Goal: Information Seeking & Learning: Learn about a topic

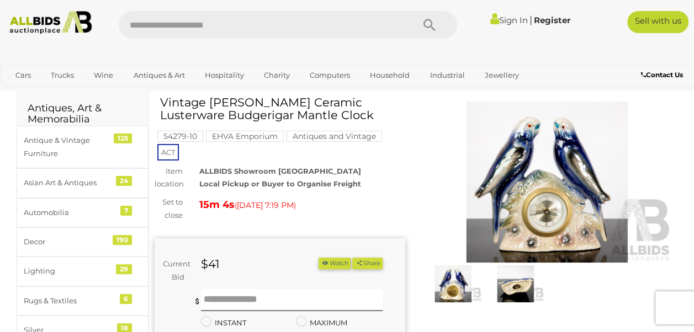
scroll to position [28, 0]
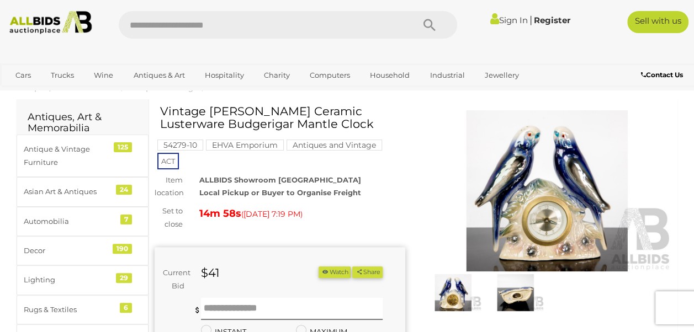
click at [555, 201] on img at bounding box center [547, 190] width 251 height 161
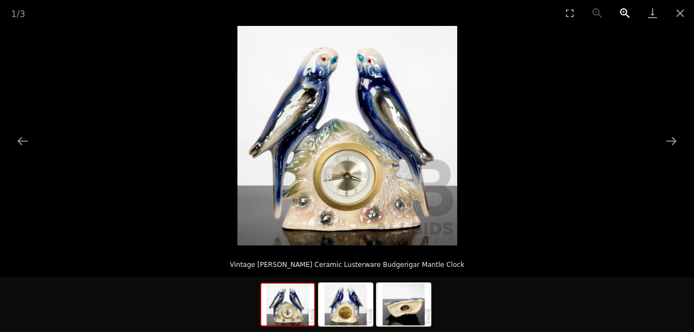
click at [626, 13] on button "Zoom in" at bounding box center [625, 13] width 28 height 26
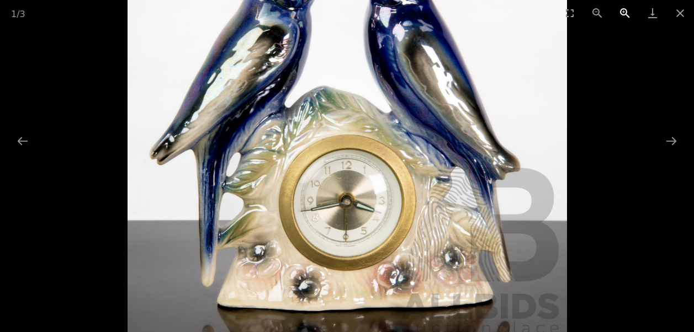
click at [626, 13] on button "Zoom in" at bounding box center [625, 13] width 28 height 26
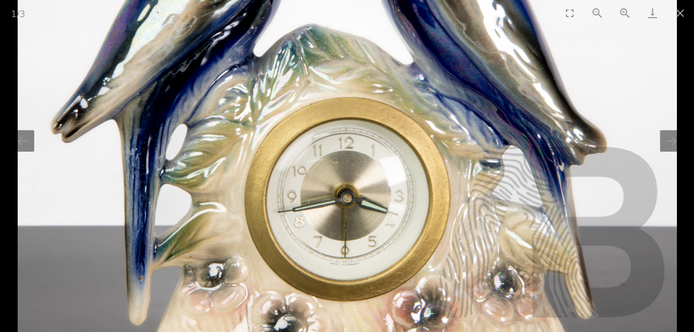
drag, startPoint x: 397, startPoint y: 129, endPoint x: 604, endPoint y: 100, distance: 208.8
click at [519, 99] on img at bounding box center [347, 76] width 659 height 659
click at [681, 11] on button "Close gallery" at bounding box center [680, 13] width 28 height 26
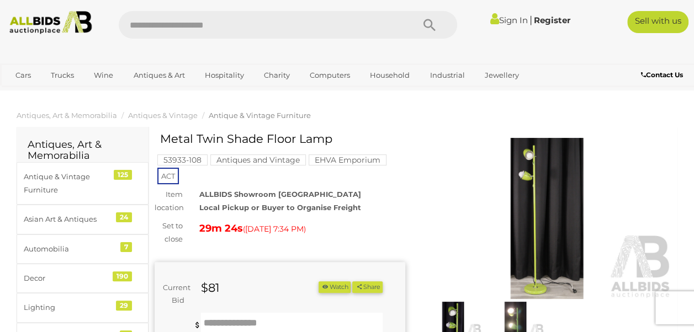
click at [560, 222] on img at bounding box center [547, 218] width 251 height 161
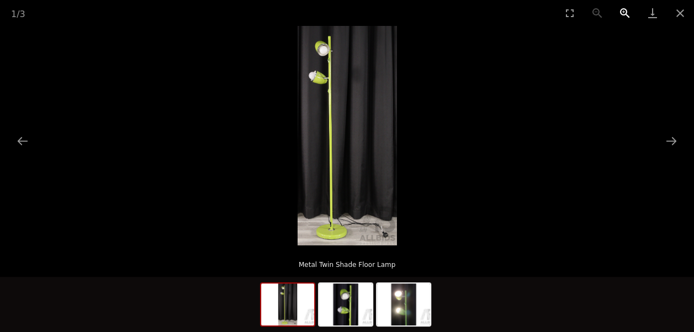
click at [626, 12] on button "Zoom in" at bounding box center [625, 13] width 28 height 26
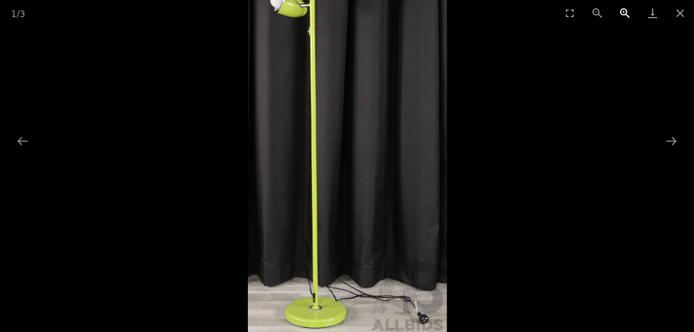
click at [626, 12] on button "Zoom in" at bounding box center [625, 13] width 28 height 26
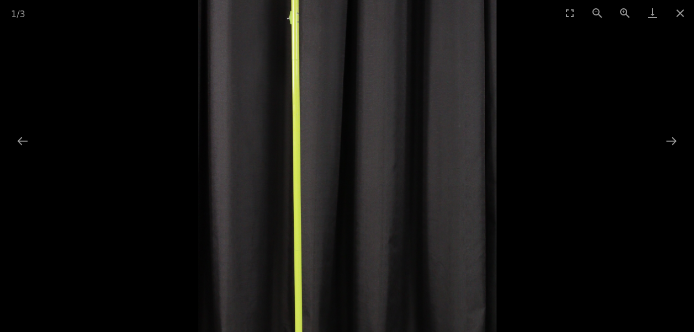
drag, startPoint x: 356, startPoint y: 138, endPoint x: 460, endPoint y: 95, distance: 112.3
click at [360, 138] on img at bounding box center [346, 151] width 297 height 659
click at [679, 13] on button "Close gallery" at bounding box center [680, 13] width 28 height 26
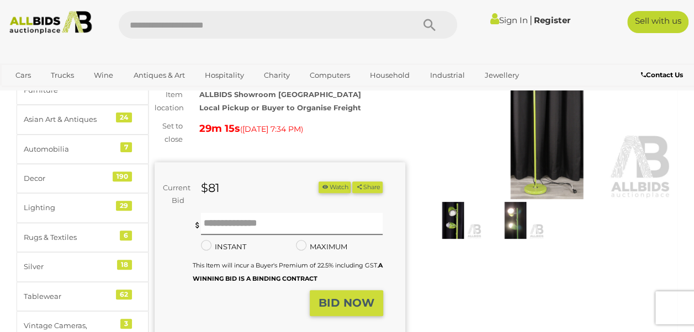
scroll to position [98, 0]
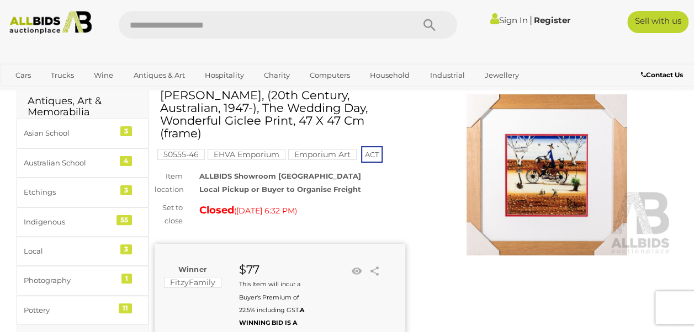
scroll to position [44, 0]
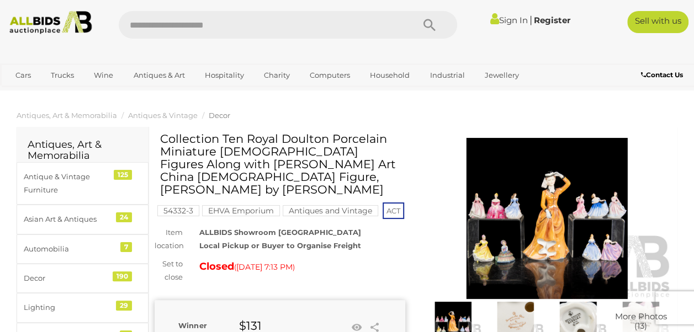
scroll to position [26, 0]
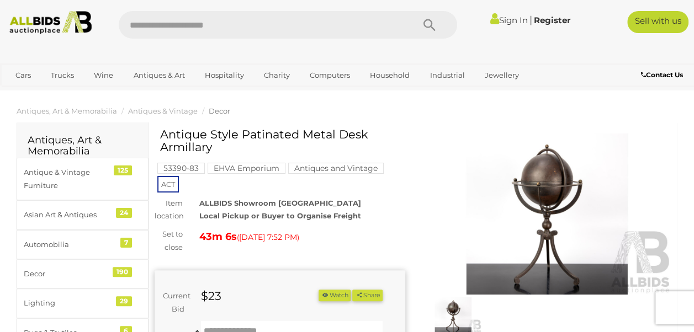
scroll to position [2, 0]
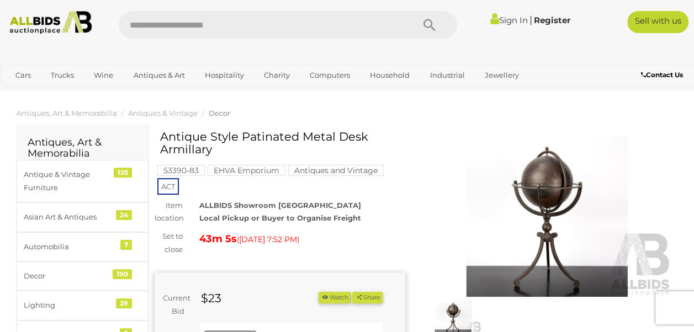
click at [551, 190] on img at bounding box center [547, 216] width 251 height 161
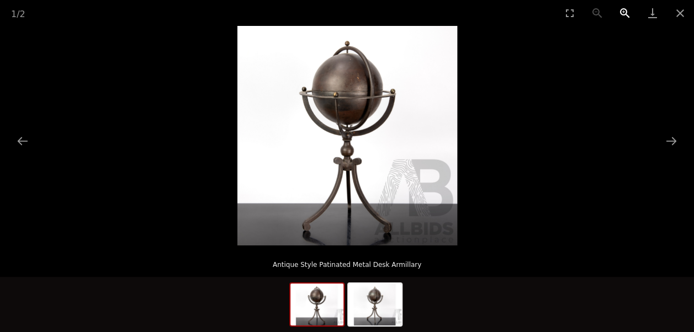
click at [624, 18] on button "Zoom in" at bounding box center [625, 13] width 28 height 26
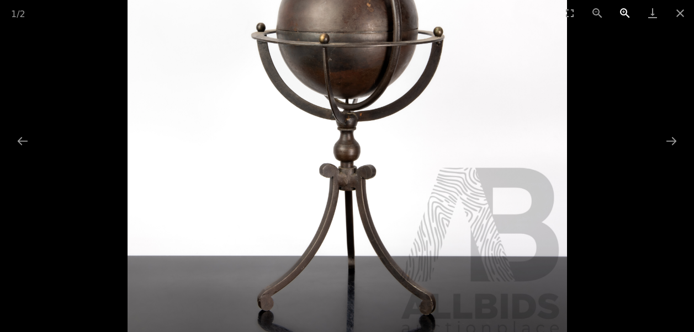
click at [624, 18] on button "Zoom in" at bounding box center [625, 13] width 28 height 26
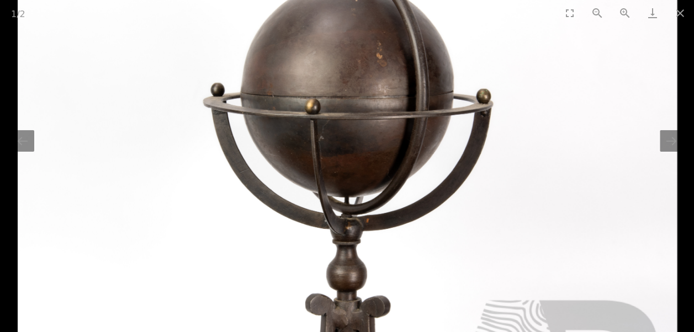
drag, startPoint x: 482, startPoint y: 88, endPoint x: 530, endPoint y: 208, distance: 129.0
click at [530, 208] on img at bounding box center [347, 229] width 659 height 659
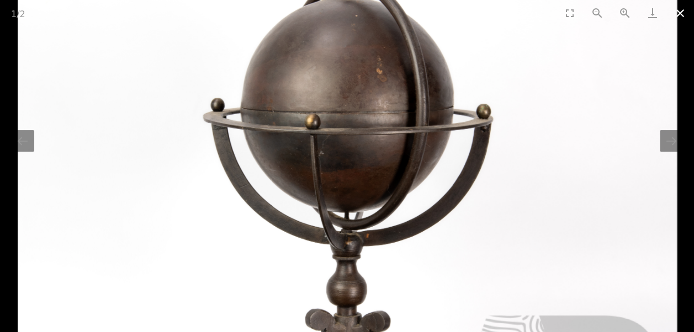
drag, startPoint x: 684, startPoint y: 13, endPoint x: 681, endPoint y: 20, distance: 7.7
click at [683, 13] on button "Close gallery" at bounding box center [680, 13] width 28 height 26
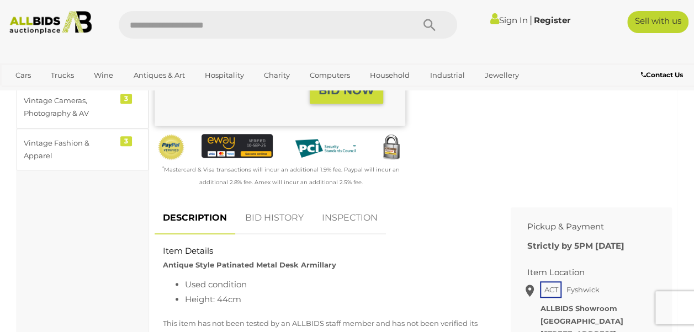
scroll to position [330, 0]
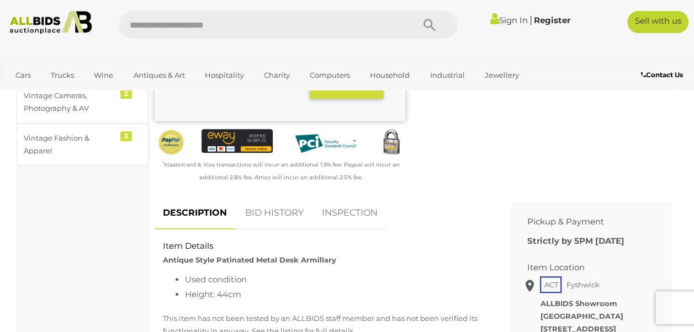
click at [273, 222] on link "BID HISTORY" at bounding box center [274, 213] width 75 height 33
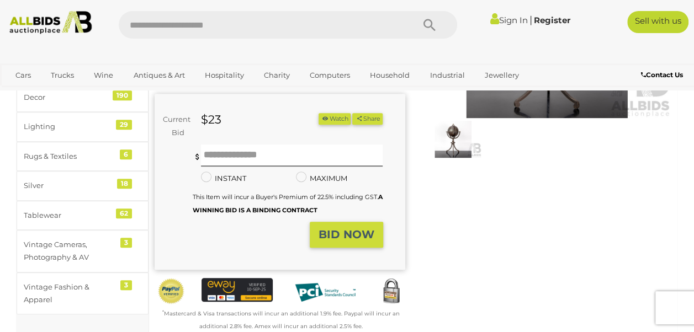
scroll to position [300, 0]
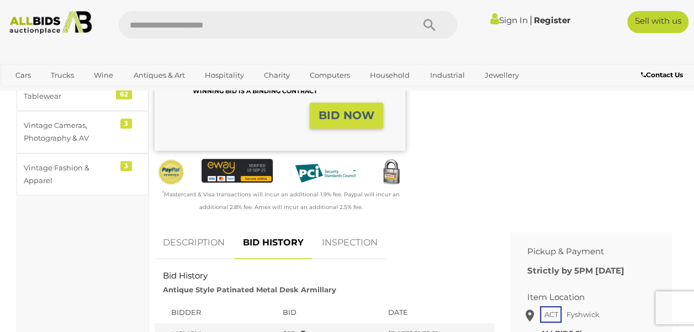
click at [190, 257] on link "DESCRIPTION" at bounding box center [194, 243] width 78 height 33
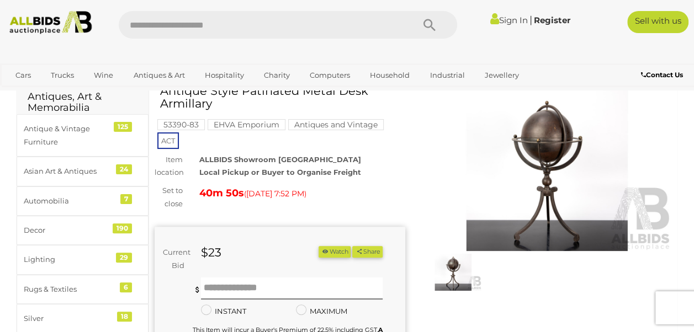
scroll to position [0, 0]
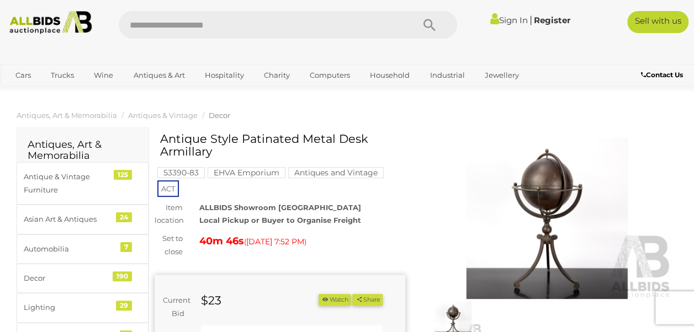
click at [547, 200] on img at bounding box center [547, 218] width 251 height 161
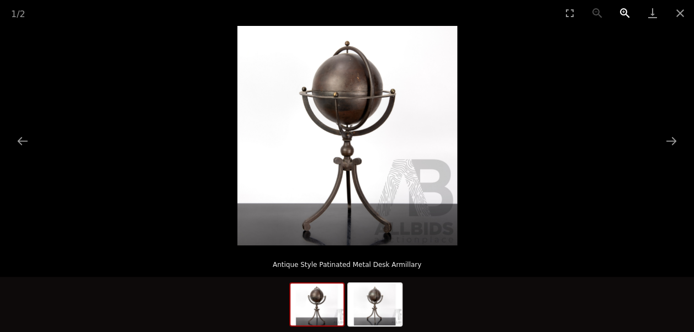
click at [626, 15] on button "Zoom in" at bounding box center [625, 13] width 28 height 26
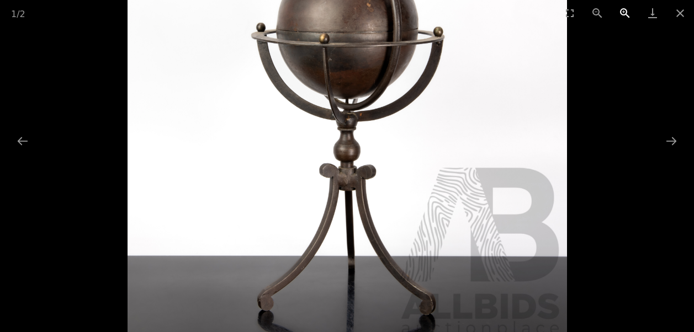
click at [626, 15] on button "Zoom in" at bounding box center [625, 13] width 28 height 26
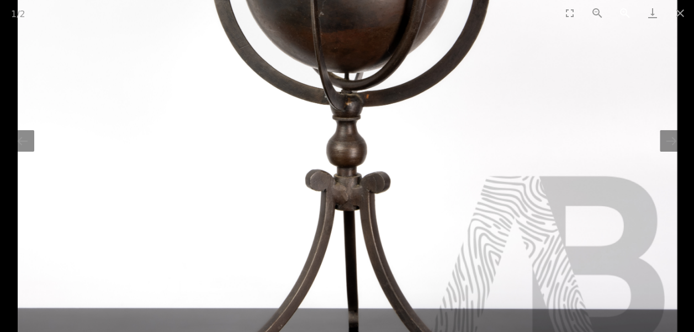
click at [626, 15] on button "Zoom in" at bounding box center [625, 13] width 28 height 26
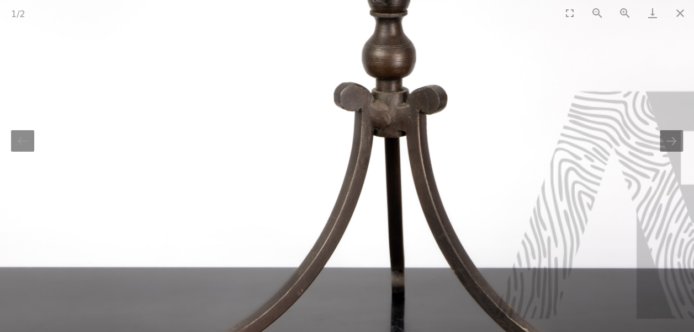
drag, startPoint x: 467, startPoint y: 97, endPoint x: 509, endPoint y: -11, distance: 115.5
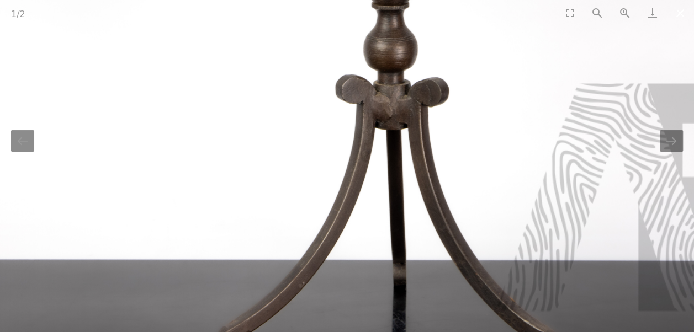
click at [680, 15] on button "Close gallery" at bounding box center [680, 13] width 28 height 26
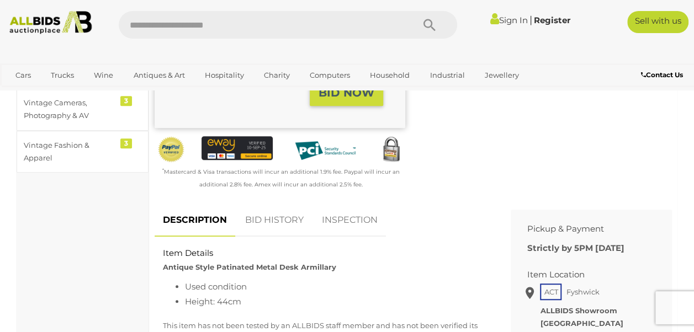
scroll to position [337, 0]
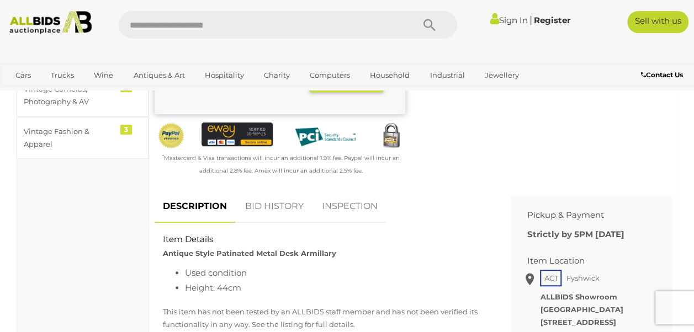
click at [263, 222] on link "BID HISTORY" at bounding box center [274, 206] width 75 height 33
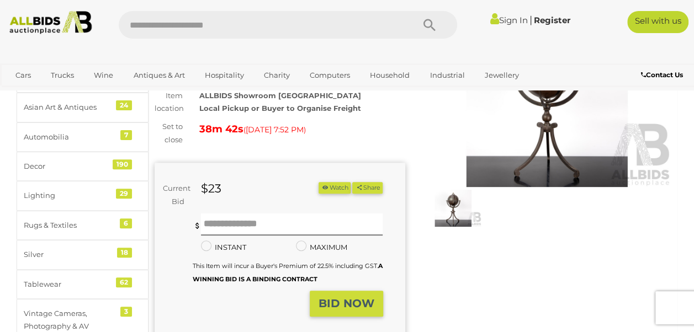
scroll to position [71, 0]
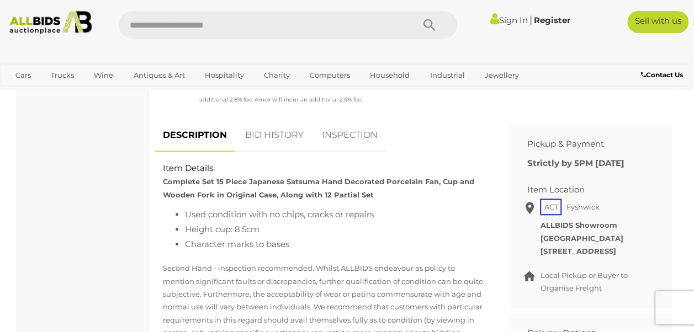
scroll to position [418, 0]
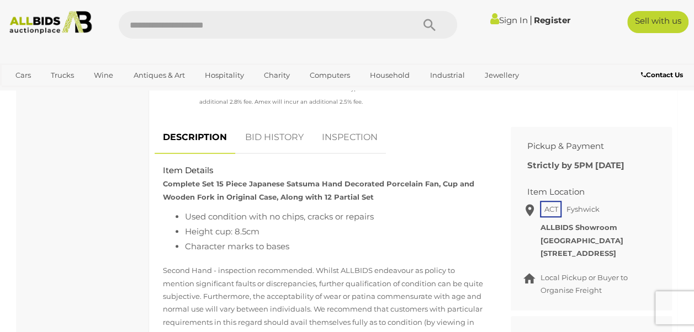
click at [283, 154] on link "BID HISTORY" at bounding box center [274, 137] width 75 height 33
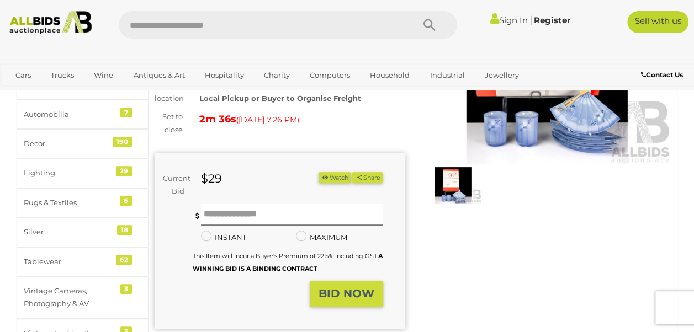
scroll to position [116, 0]
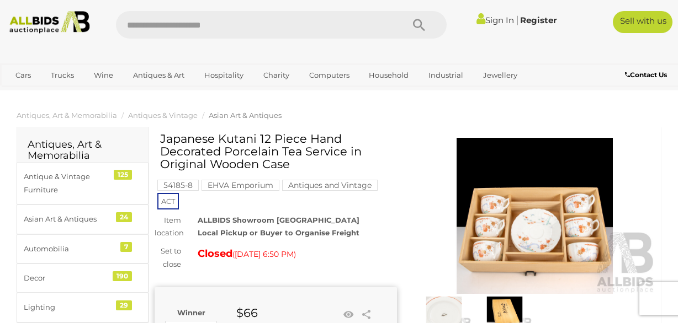
scroll to position [105, 0]
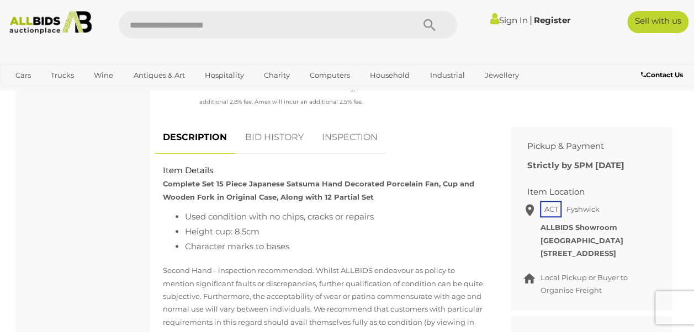
scroll to position [416, 0]
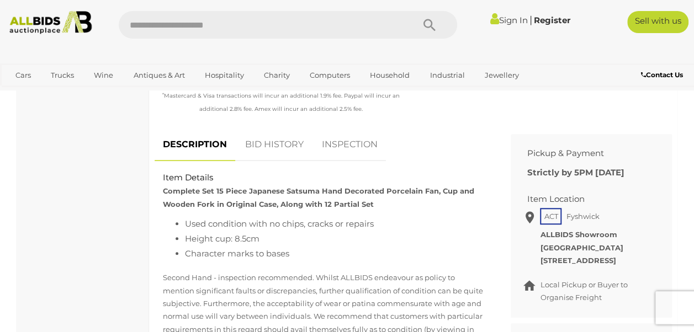
click at [287, 161] on link "BID HISTORY" at bounding box center [274, 145] width 75 height 33
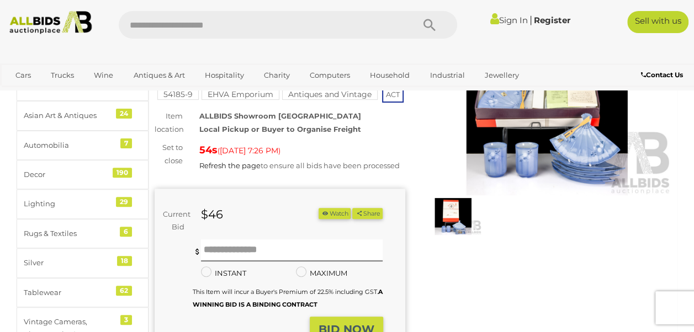
scroll to position [90, 0]
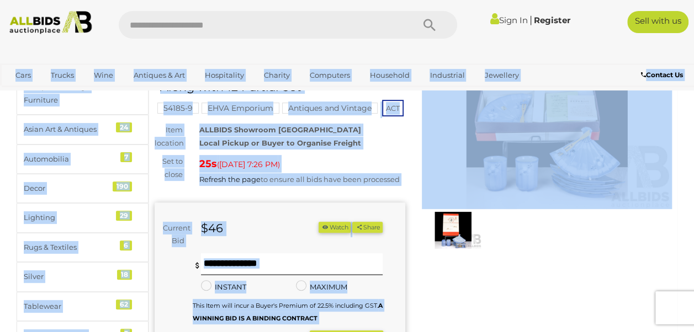
drag, startPoint x: 691, startPoint y: 51, endPoint x: 694, endPoint y: 71, distance: 20.0
drag, startPoint x: 694, startPoint y: 71, endPoint x: 681, endPoint y: 128, distance: 58.8
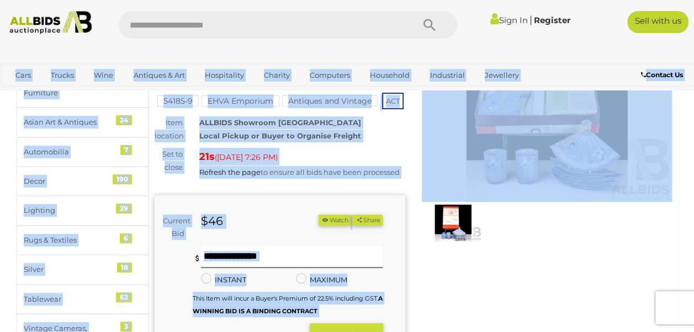
click at [564, 265] on div "Warranty Charity 54185-9 )" at bounding box center [413, 241] width 534 height 412
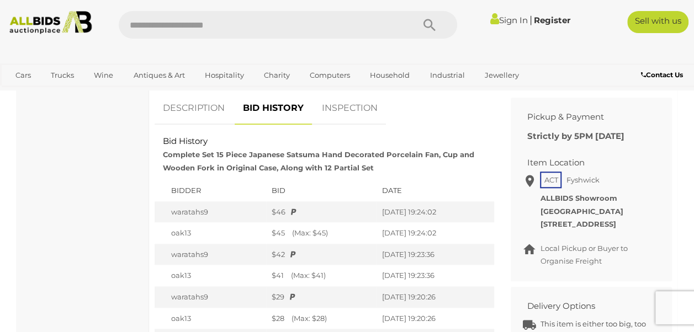
scroll to position [455, 0]
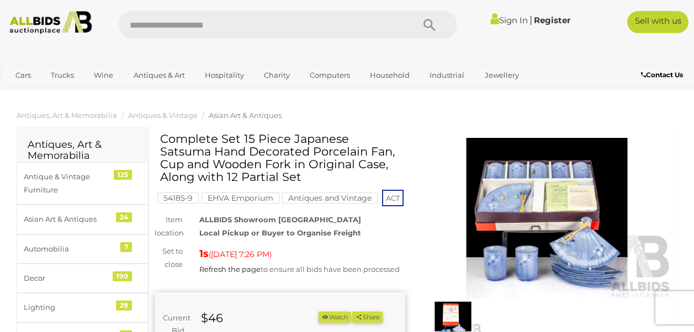
scroll to position [455, 0]
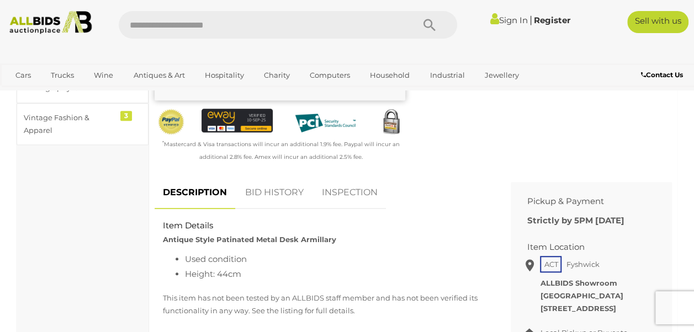
scroll to position [355, 0]
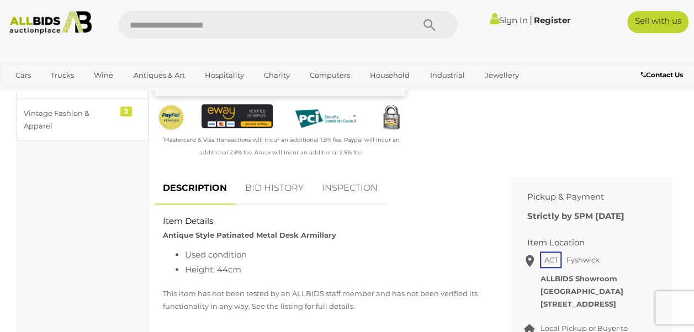
click at [289, 191] on link "BID HISTORY" at bounding box center [274, 188] width 75 height 33
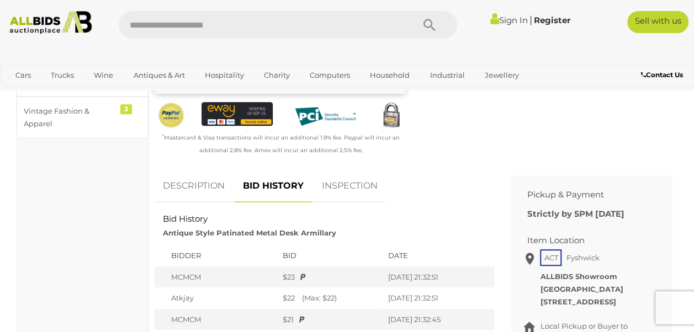
scroll to position [0, 0]
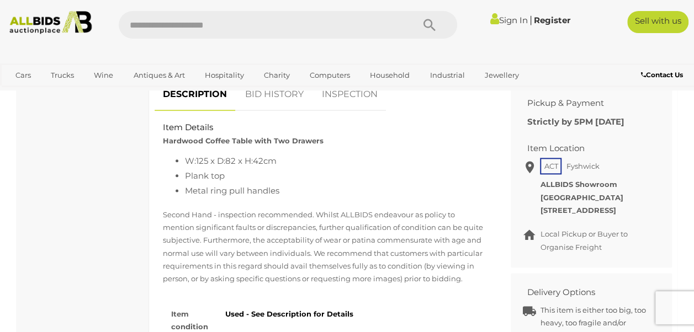
scroll to position [599, 0]
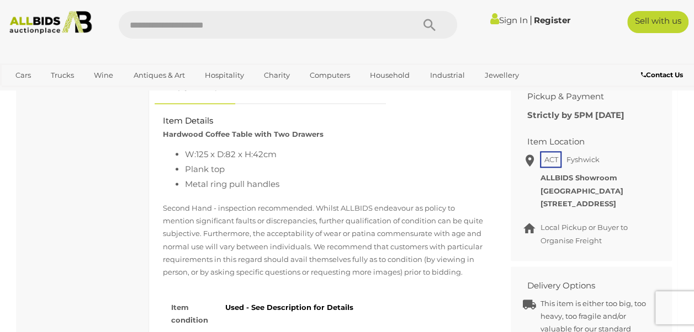
click at [258, 104] on link "BID HISTORY" at bounding box center [274, 88] width 75 height 33
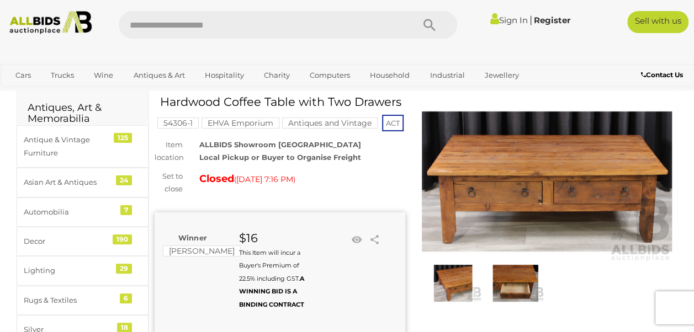
scroll to position [0, 0]
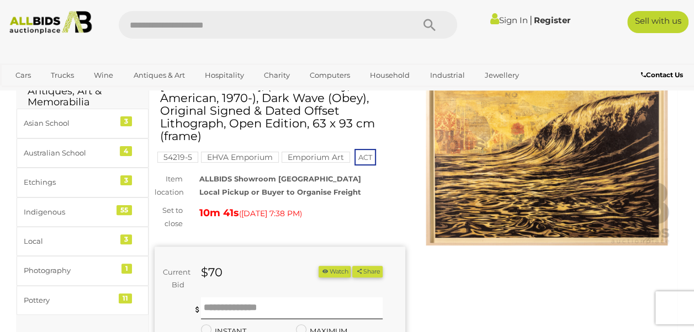
scroll to position [86, 0]
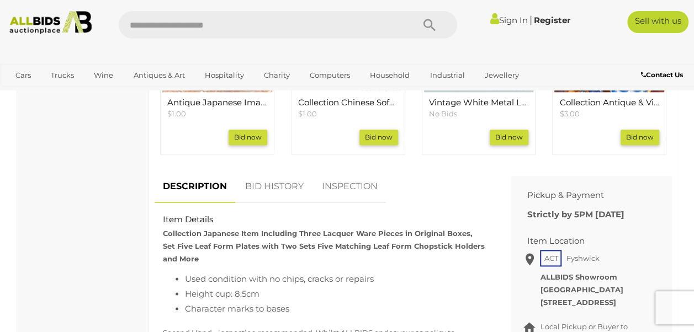
scroll to position [561, 0]
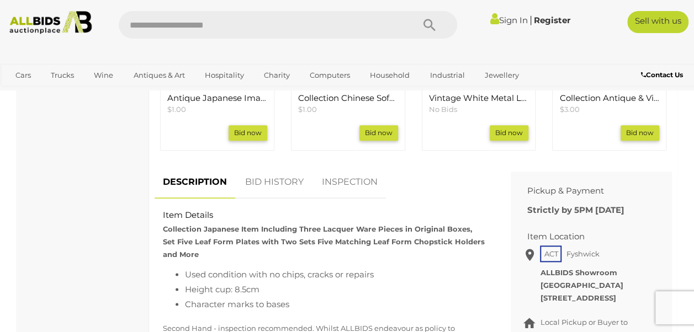
click at [267, 189] on link "BID HISTORY" at bounding box center [274, 182] width 75 height 33
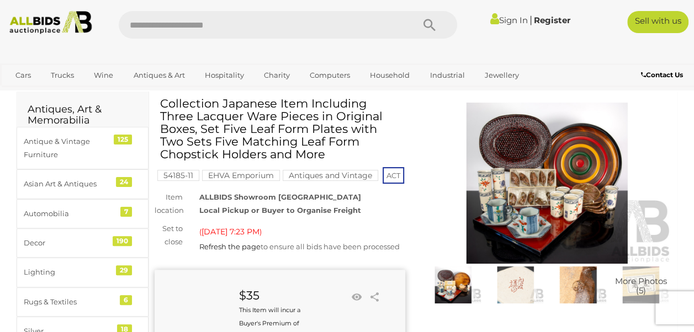
scroll to position [15, 0]
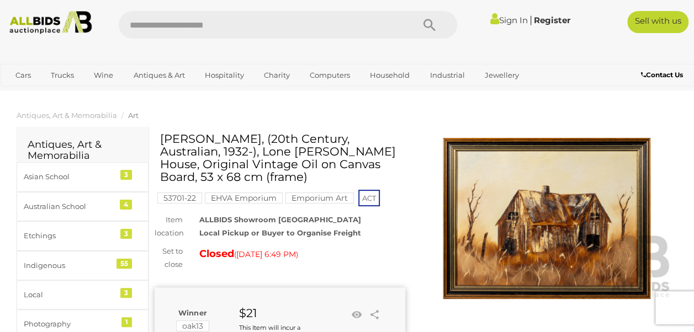
click at [558, 204] on img at bounding box center [547, 218] width 251 height 161
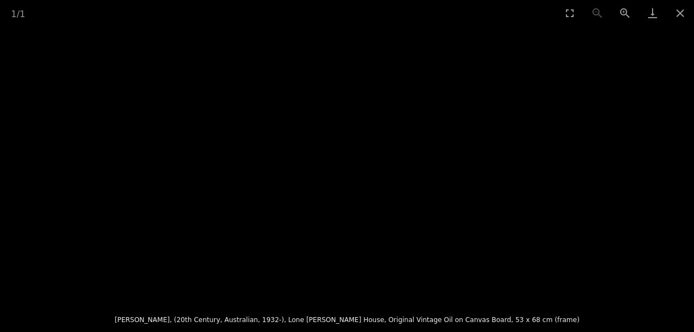
click at [347, 163] on img at bounding box center [347, 163] width 0 height 0
click at [614, 17] on button "Zoom in" at bounding box center [625, 13] width 28 height 26
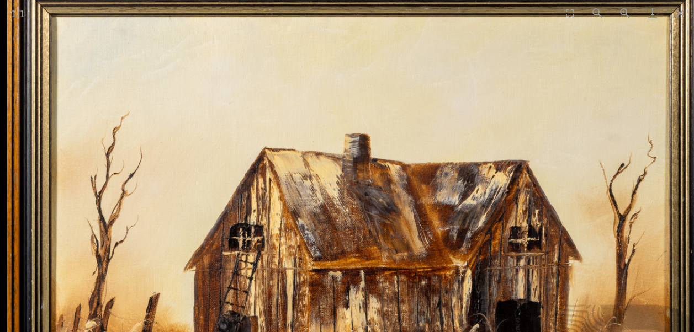
drag, startPoint x: 565, startPoint y: 109, endPoint x: 643, endPoint y: 159, distance: 92.8
click at [612, 187] on img at bounding box center [360, 246] width 707 height 550
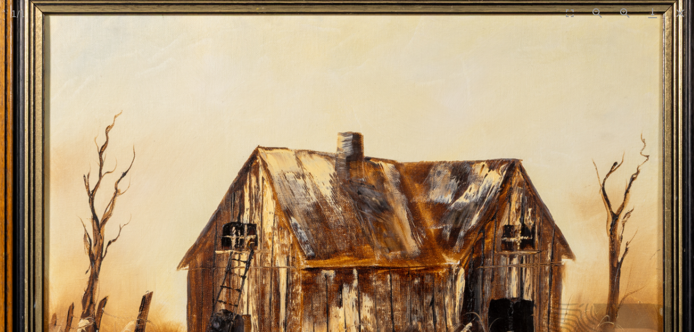
scroll to position [0, 1]
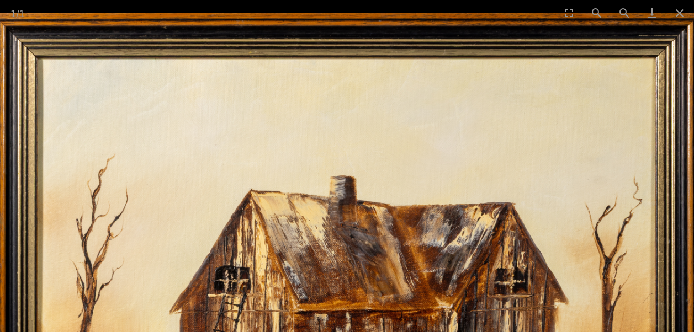
drag, startPoint x: 595, startPoint y: 86, endPoint x: 589, endPoint y: 179, distance: 93.5
click at [589, 189] on img at bounding box center [346, 288] width 707 height 550
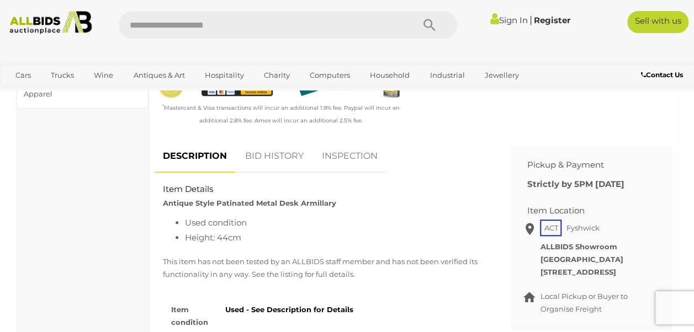
scroll to position [385, 0]
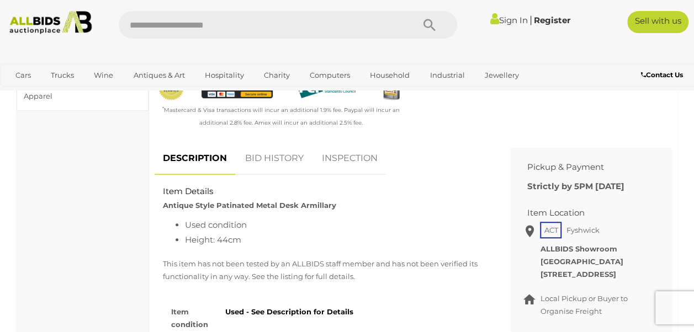
click at [268, 167] on link "BID HISTORY" at bounding box center [274, 158] width 75 height 33
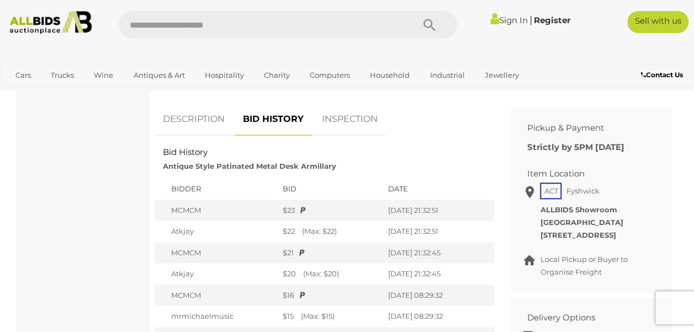
scroll to position [392, 0]
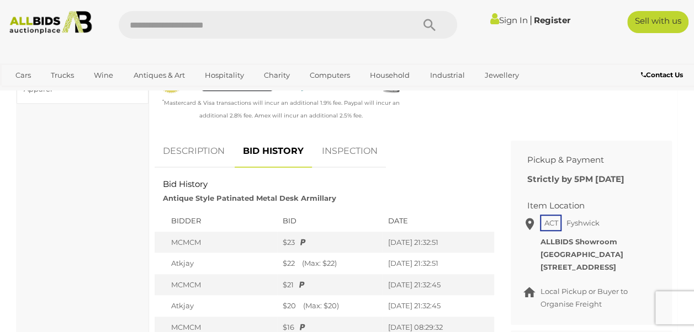
click at [170, 168] on link "DESCRIPTION" at bounding box center [194, 151] width 78 height 33
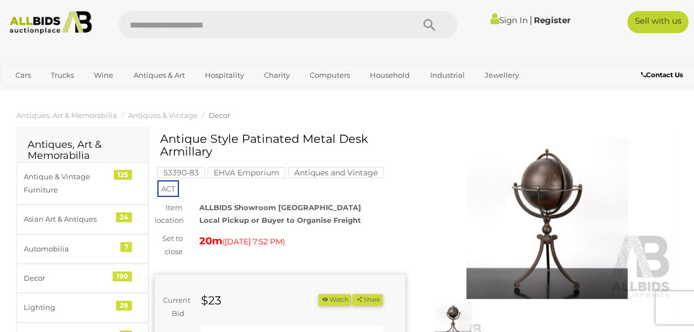
scroll to position [11, 0]
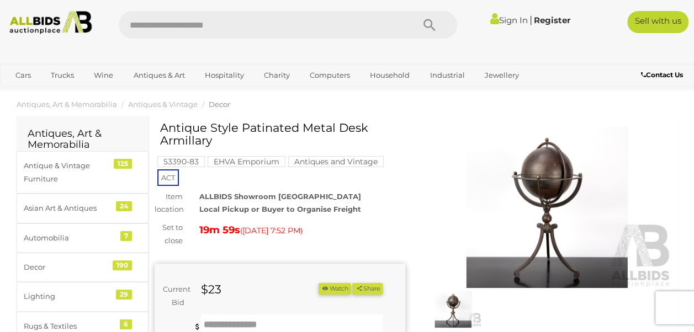
click at [558, 180] on img at bounding box center [547, 207] width 251 height 161
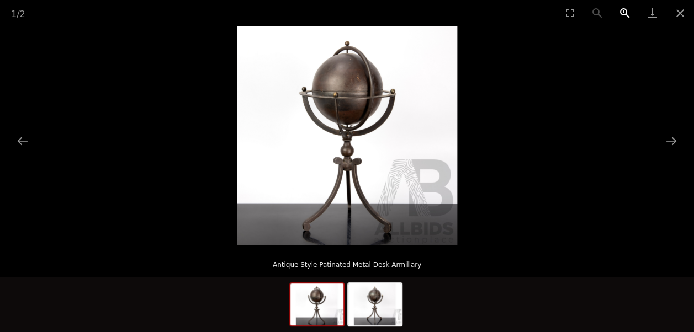
click at [626, 17] on button "Zoom in" at bounding box center [625, 13] width 28 height 26
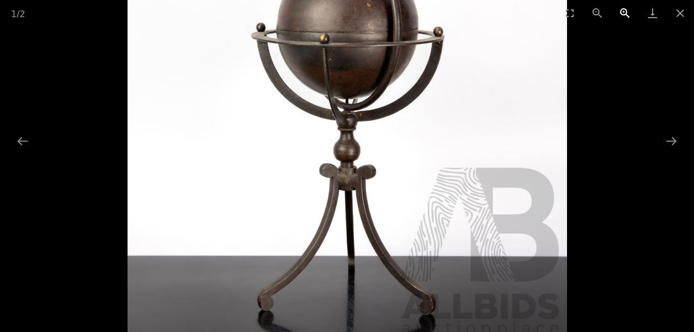
click at [626, 17] on button "Zoom in" at bounding box center [625, 13] width 28 height 26
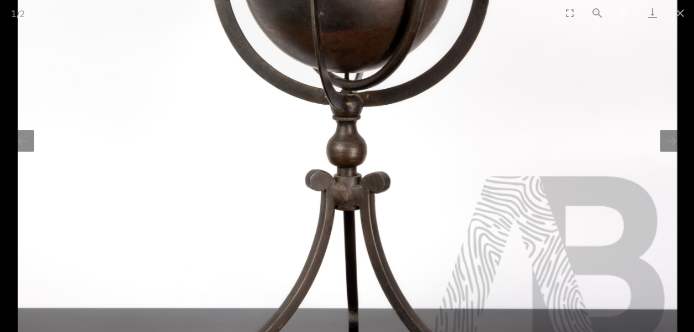
click at [627, 17] on button "Zoom in" at bounding box center [625, 13] width 28 height 26
click at [453, 257] on img at bounding box center [347, 105] width 659 height 659
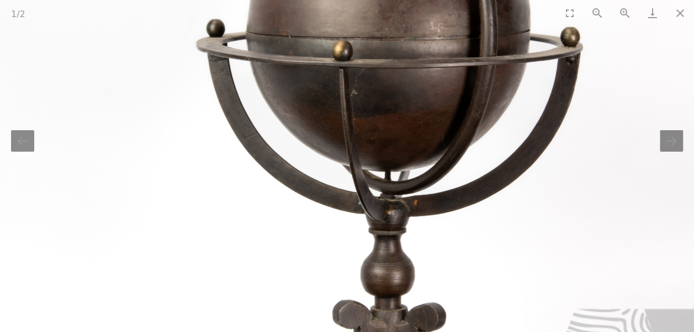
drag, startPoint x: 488, startPoint y: 203, endPoint x: 413, endPoint y: -41, distance: 255.0
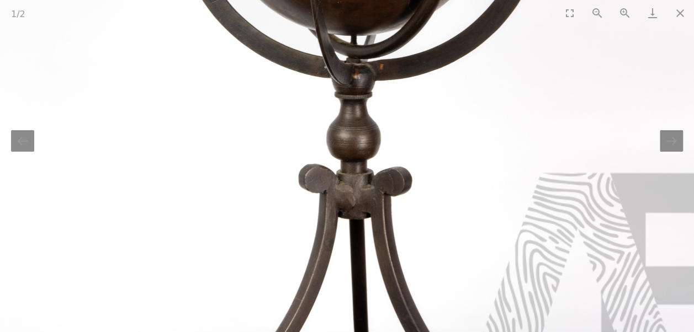
scroll to position [0, 1]
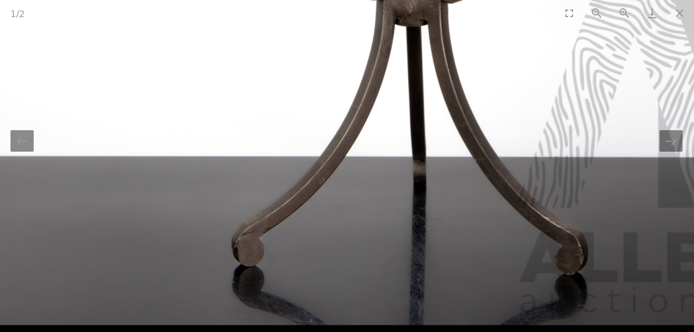
drag, startPoint x: 393, startPoint y: 243, endPoint x: 450, endPoint y: 15, distance: 235.0
click at [450, 15] on div "1 / 2 Antique Style Patinated Metal Desk Armillary" at bounding box center [347, 166] width 694 height 332
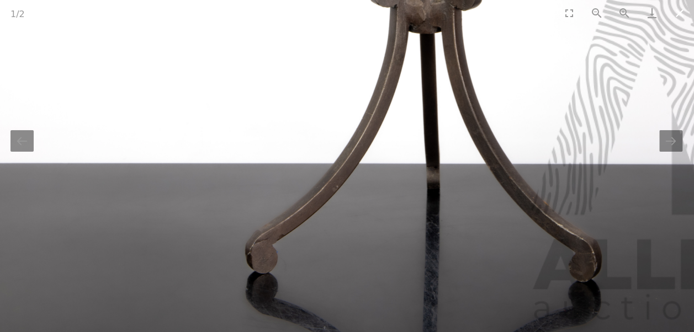
click at [678, 15] on button "Close gallery" at bounding box center [680, 13] width 28 height 26
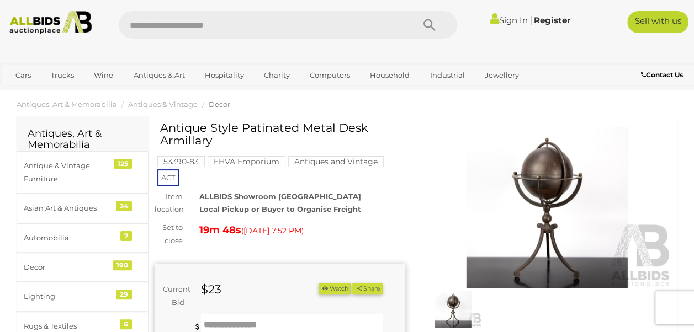
scroll to position [0, 0]
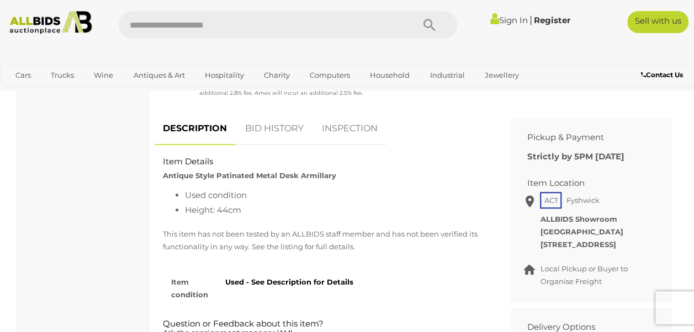
scroll to position [410, 0]
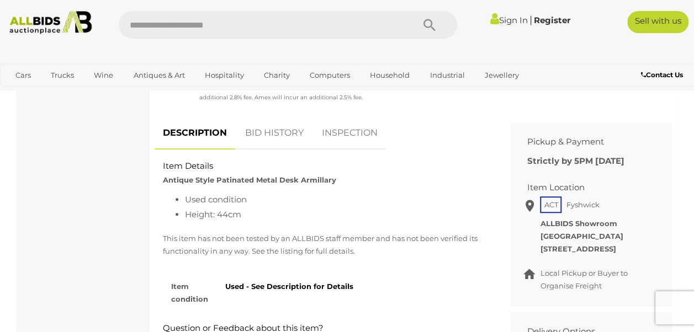
click at [277, 141] on link "BID HISTORY" at bounding box center [274, 133] width 75 height 33
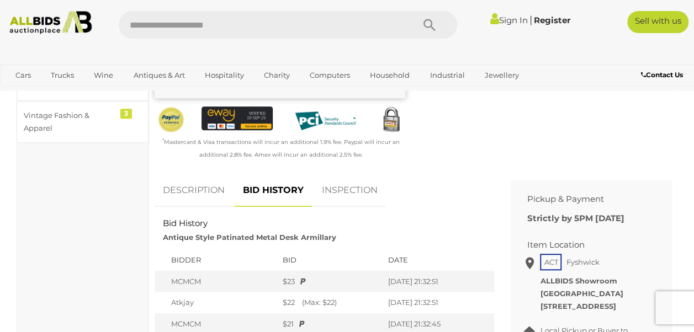
scroll to position [360, 0]
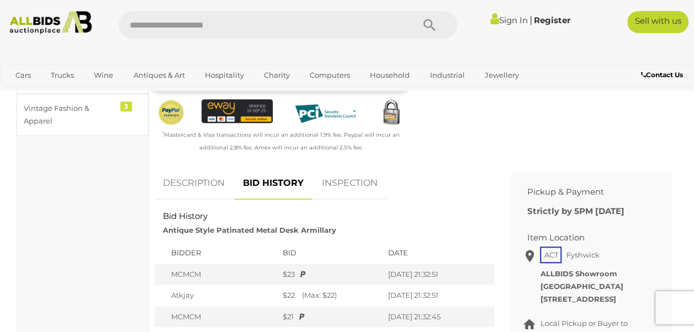
click at [173, 193] on link "DESCRIPTION" at bounding box center [194, 183] width 78 height 33
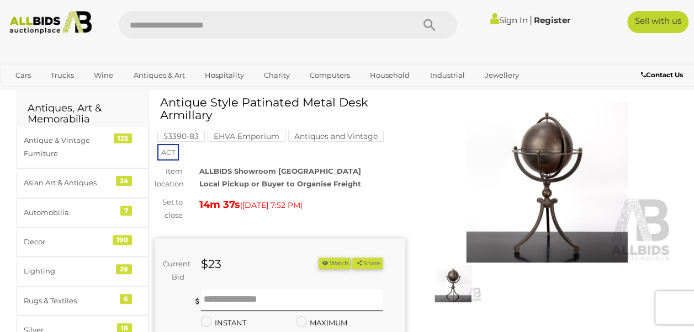
scroll to position [0, 0]
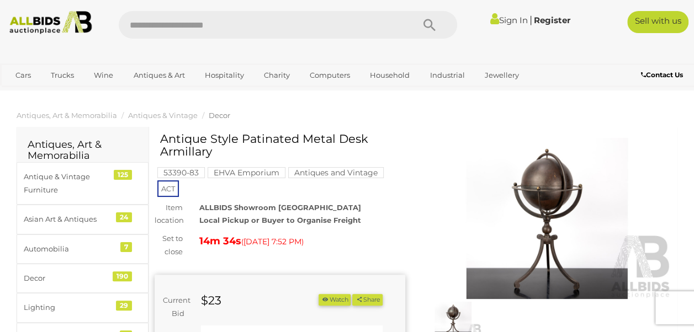
click at [561, 190] on img at bounding box center [547, 218] width 251 height 161
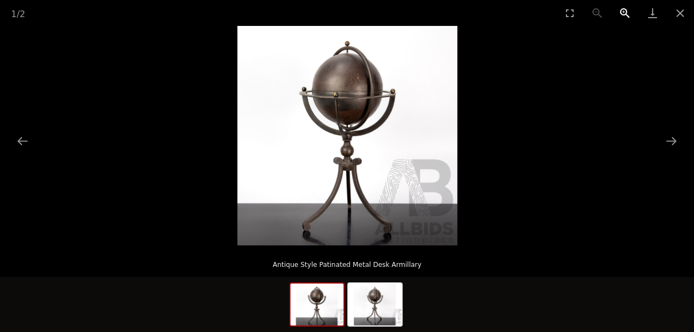
click at [619, 13] on button "Zoom in" at bounding box center [625, 13] width 28 height 26
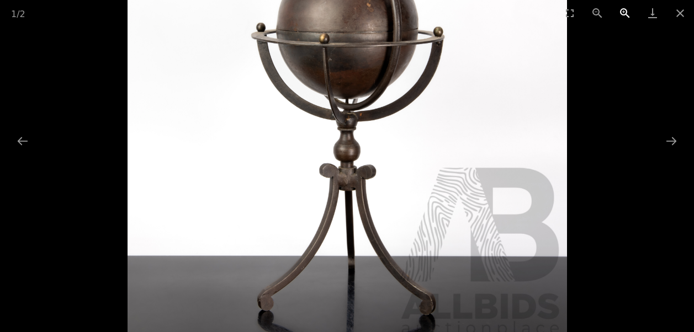
click at [619, 13] on button "Zoom in" at bounding box center [625, 13] width 28 height 26
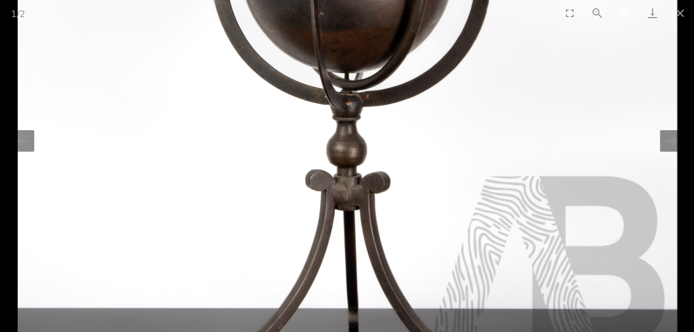
click at [305, 213] on img at bounding box center [347, 105] width 659 height 659
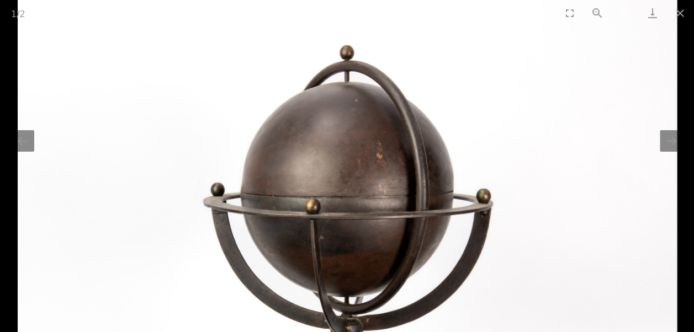
click at [626, 23] on button "Zoom in" at bounding box center [625, 13] width 28 height 26
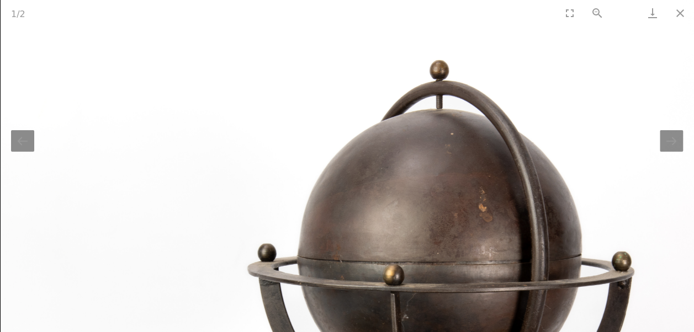
click at [622, 18] on button "Zoom in" at bounding box center [625, 13] width 28 height 26
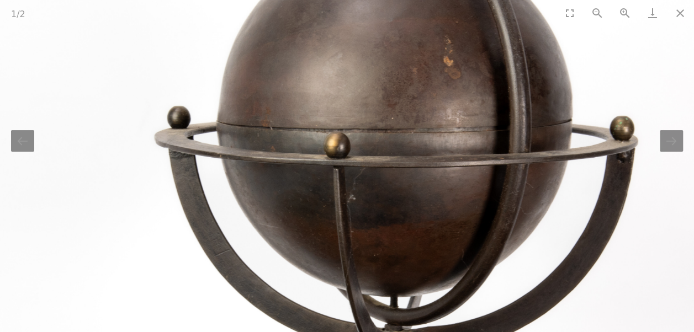
drag, startPoint x: 470, startPoint y: 216, endPoint x: 371, endPoint y: 26, distance: 214.0
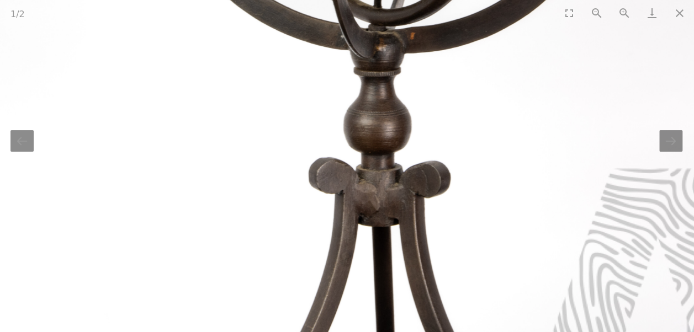
drag, startPoint x: 389, startPoint y: 187, endPoint x: 415, endPoint y: 94, distance: 96.8
click at [415, 94] on img at bounding box center [378, 51] width 1098 height 1098
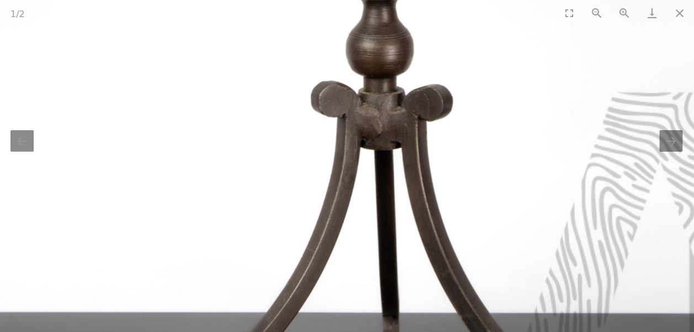
scroll to position [0, 1]
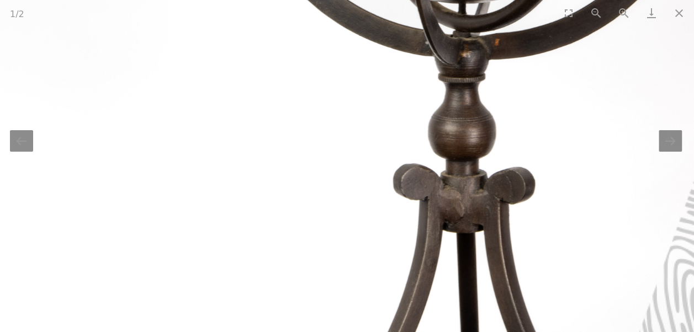
drag, startPoint x: 384, startPoint y: 262, endPoint x: 492, endPoint y: 355, distance: 143.2
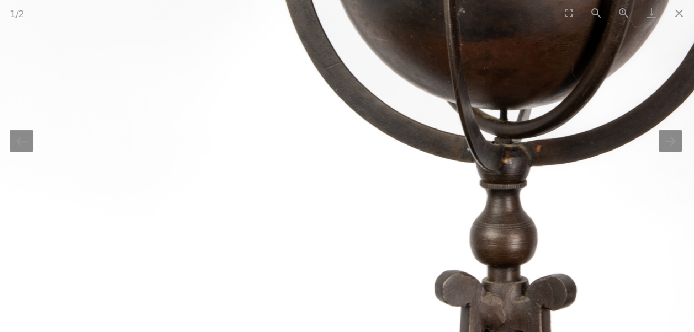
drag, startPoint x: 507, startPoint y: 203, endPoint x: 481, endPoint y: 315, distance: 114.9
click at [481, 315] on img at bounding box center [504, 164] width 1098 height 1098
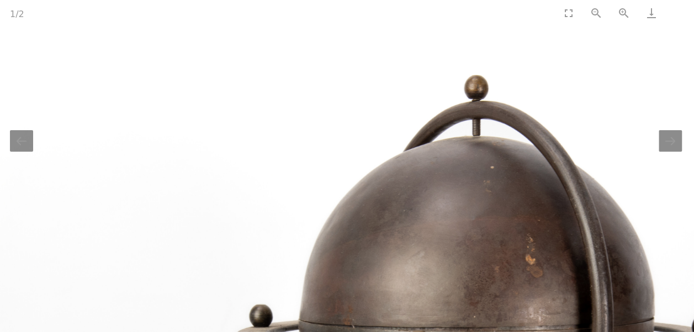
click at [679, 11] on button "Close gallery" at bounding box center [679, 13] width 28 height 26
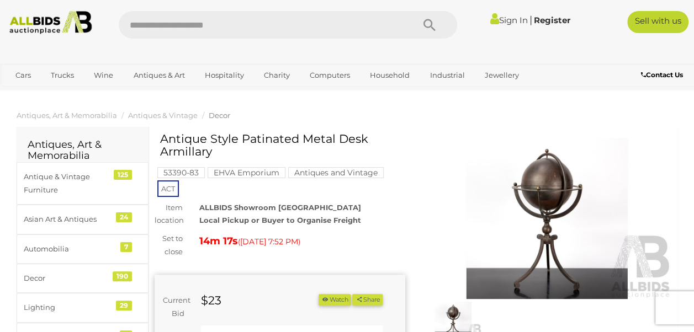
scroll to position [0, 0]
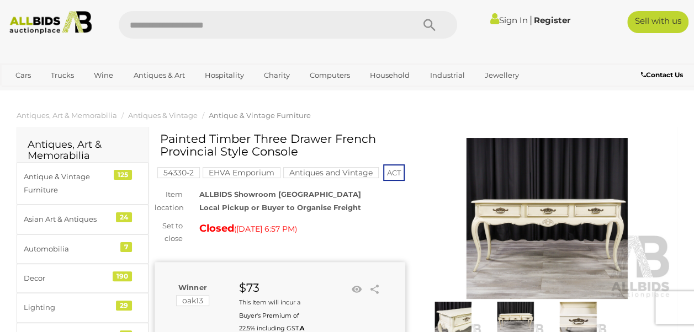
click at [539, 219] on img at bounding box center [547, 218] width 251 height 161
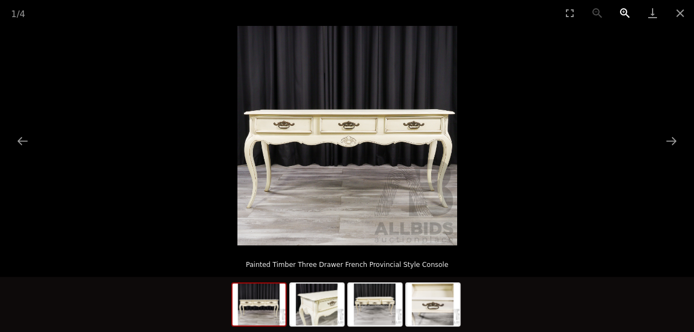
click at [625, 14] on button "Zoom in" at bounding box center [625, 13] width 28 height 26
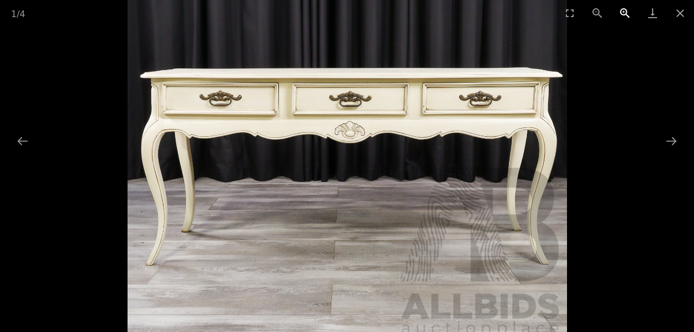
click at [624, 13] on button "Zoom in" at bounding box center [625, 13] width 28 height 26
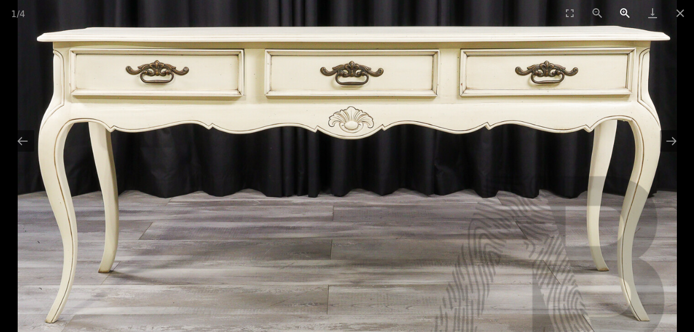
click at [624, 14] on button "Zoom in" at bounding box center [625, 13] width 28 height 26
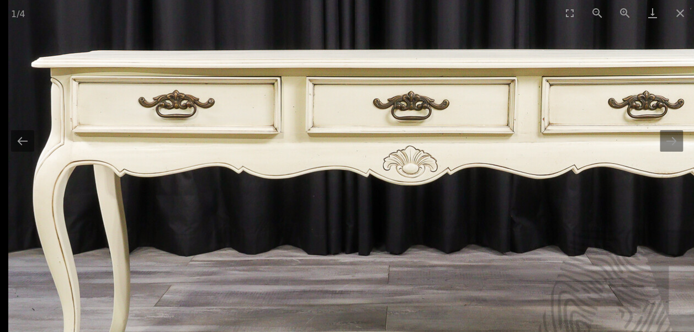
drag, startPoint x: 227, startPoint y: 130, endPoint x: 324, endPoint y: 179, distance: 108.6
click at [324, 179] on img at bounding box center [405, 144] width 795 height 795
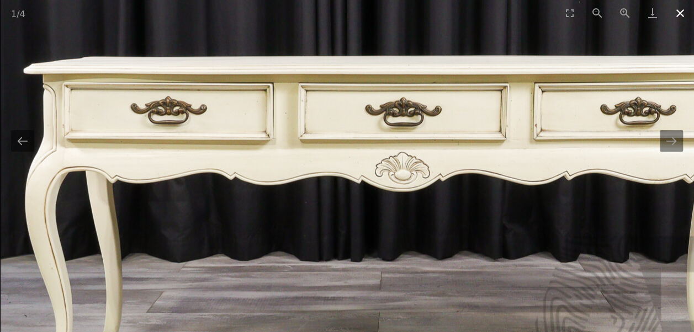
click at [682, 14] on button "Close gallery" at bounding box center [680, 13] width 28 height 26
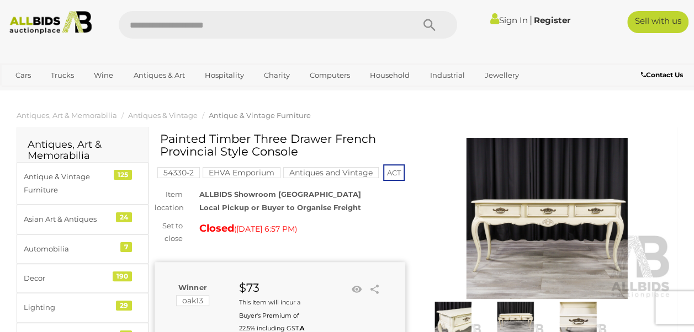
click at [562, 211] on img at bounding box center [547, 218] width 251 height 161
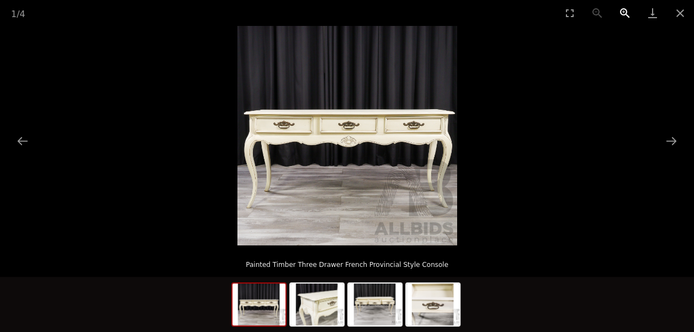
click at [618, 13] on button "Zoom in" at bounding box center [625, 13] width 28 height 26
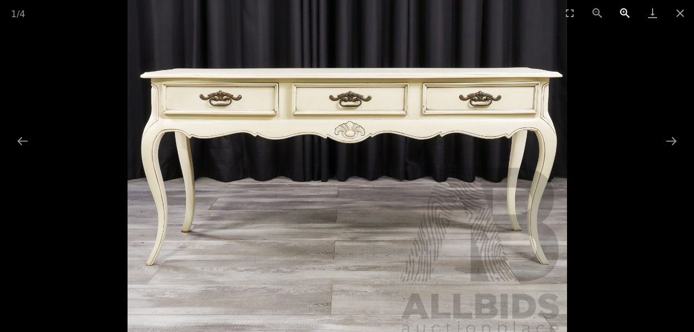
click at [618, 15] on button "Zoom in" at bounding box center [625, 13] width 28 height 26
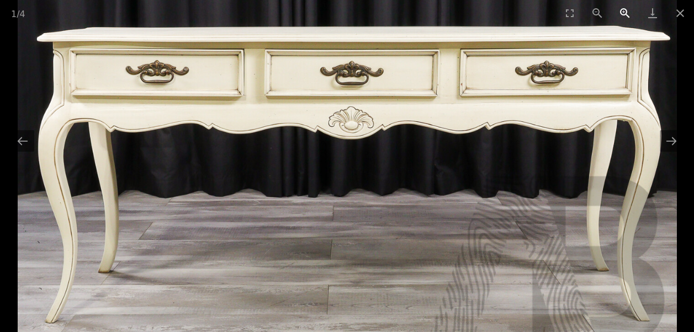
click at [618, 15] on button "Zoom in" at bounding box center [625, 13] width 28 height 26
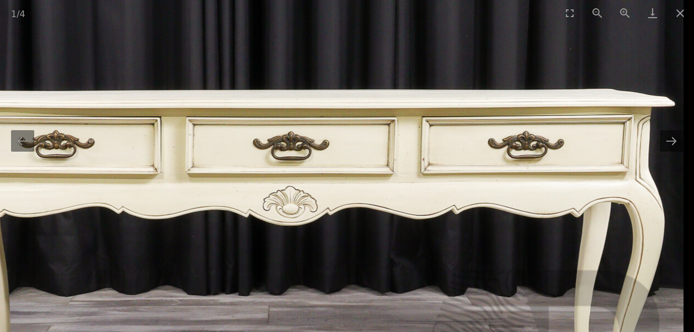
drag, startPoint x: 345, startPoint y: 121, endPoint x: 228, endPoint y: 210, distance: 146.9
click at [228, 210] on img at bounding box center [285, 185] width 795 height 795
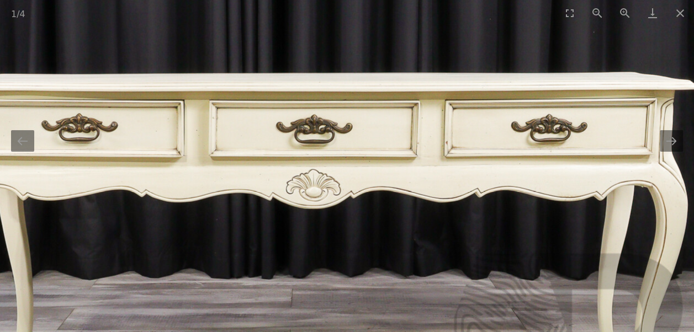
drag, startPoint x: 233, startPoint y: 207, endPoint x: 245, endPoint y: 184, distance: 26.2
click at [245, 184] on img at bounding box center [308, 168] width 795 height 795
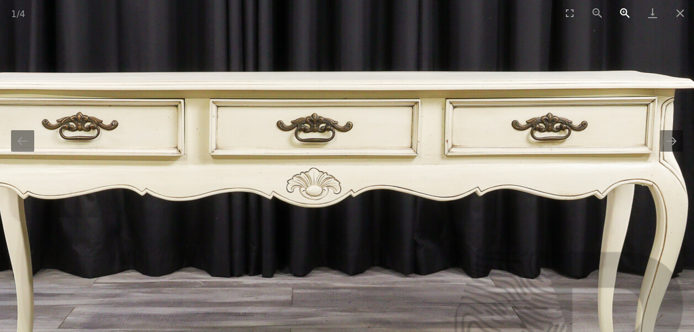
click at [622, 15] on button "Zoom in" at bounding box center [625, 13] width 28 height 26
click at [673, 144] on button "Next slide" at bounding box center [670, 141] width 23 height 22
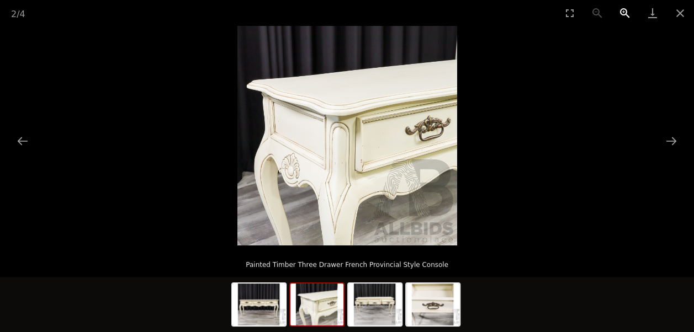
click at [622, 14] on button "Zoom in" at bounding box center [625, 13] width 28 height 26
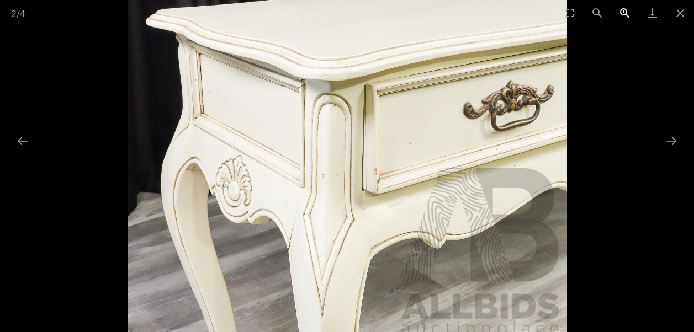
click at [623, 14] on button "Zoom in" at bounding box center [625, 13] width 28 height 26
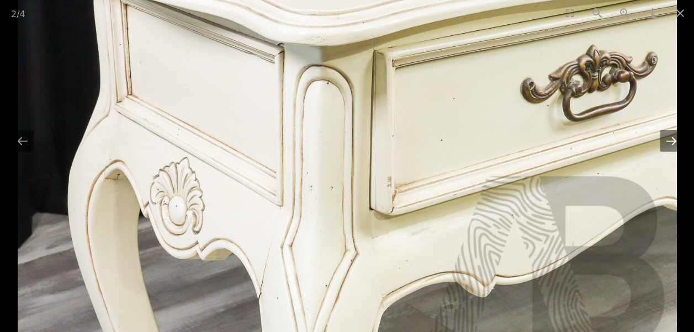
click at [670, 139] on button "Next slide" at bounding box center [670, 141] width 23 height 22
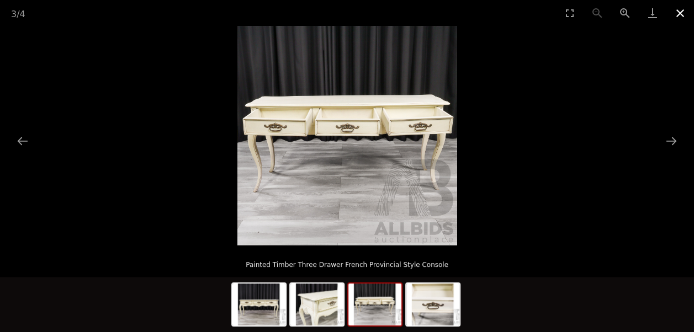
click at [676, 13] on button "Close gallery" at bounding box center [680, 13] width 28 height 26
